Goal: Check status: Check status

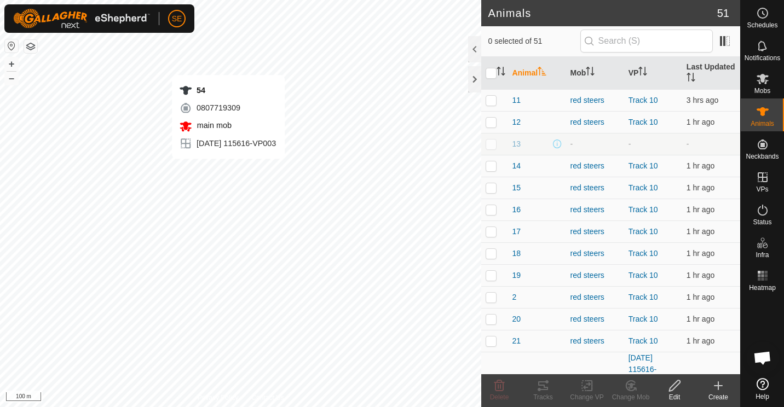
checkbox input "true"
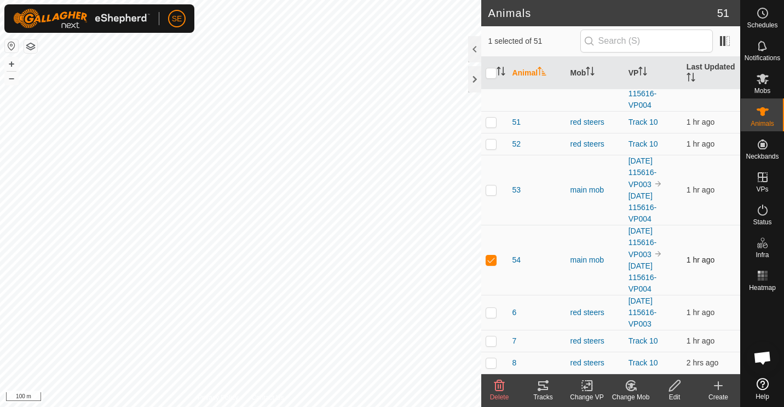
scroll to position [1450, 0]
click at [637, 274] on link "[DATE] 115616-VP004" at bounding box center [643, 277] width 28 height 32
